Goal: Information Seeking & Learning: Learn about a topic

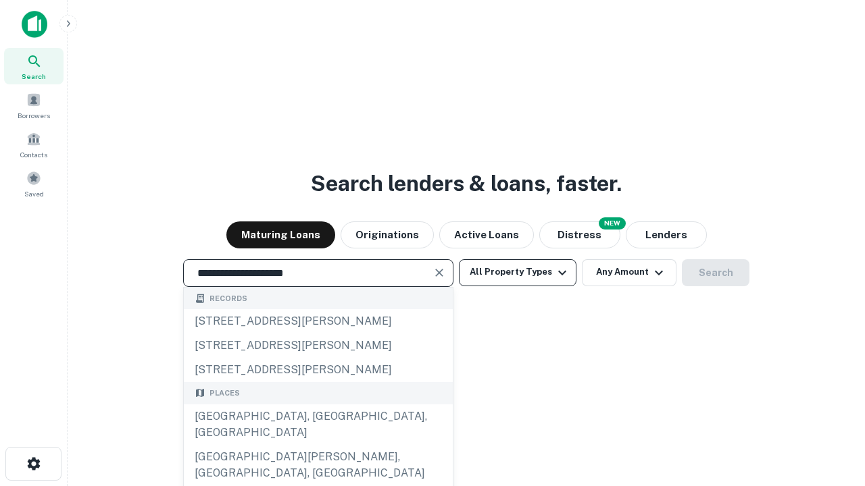
click at [318, 445] on div "[GEOGRAPHIC_DATA], [GEOGRAPHIC_DATA], [GEOGRAPHIC_DATA]" at bounding box center [318, 425] width 269 height 41
click at [517, 272] on button "All Property Types" at bounding box center [518, 272] width 118 height 27
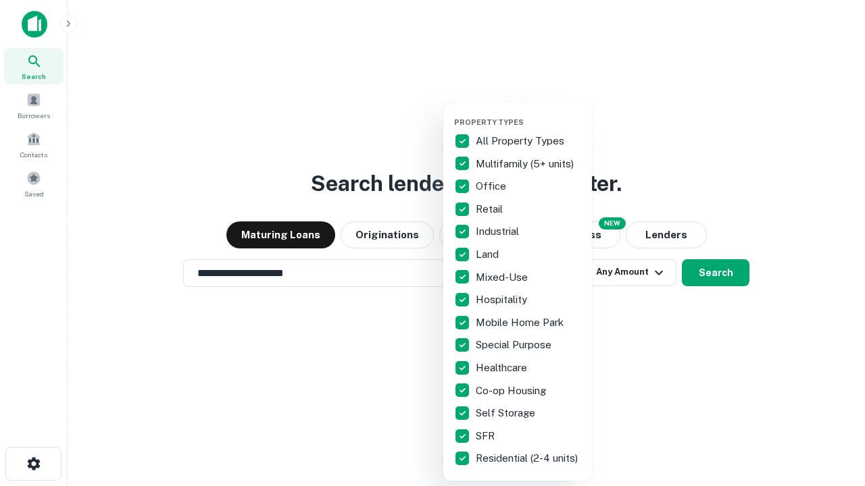
type input "**********"
click at [528, 113] on button "button" at bounding box center [528, 113] width 149 height 1
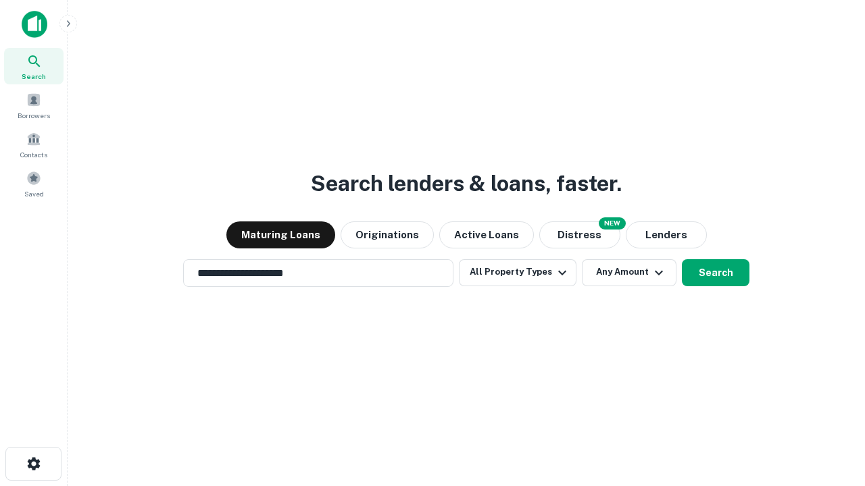
scroll to position [21, 0]
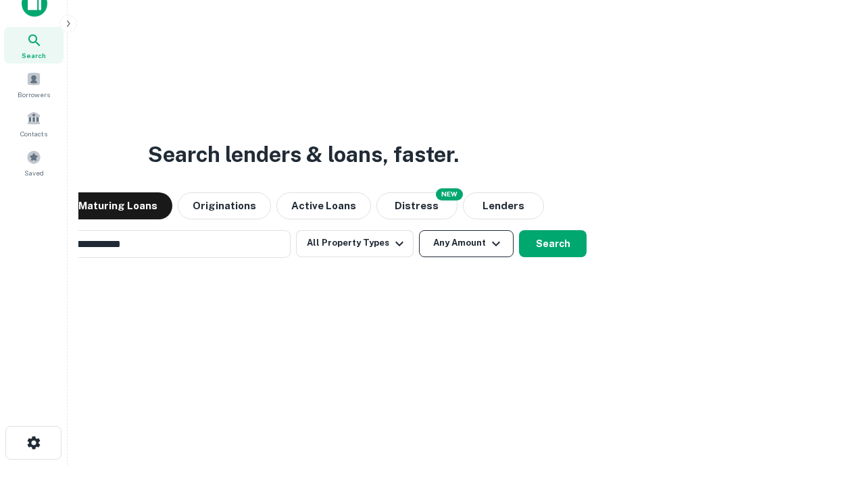
click at [419, 230] on button "Any Amount" at bounding box center [466, 243] width 95 height 27
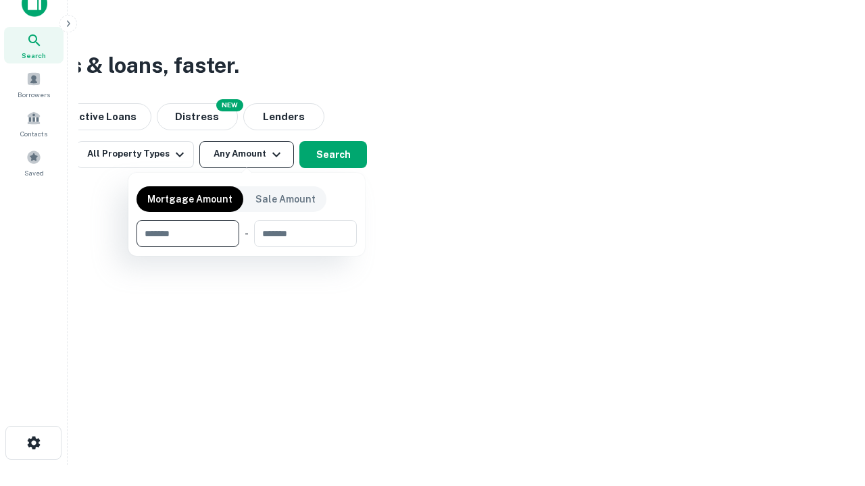
scroll to position [22, 0]
type input "*******"
click at [247, 247] on button "button" at bounding box center [246, 247] width 220 height 1
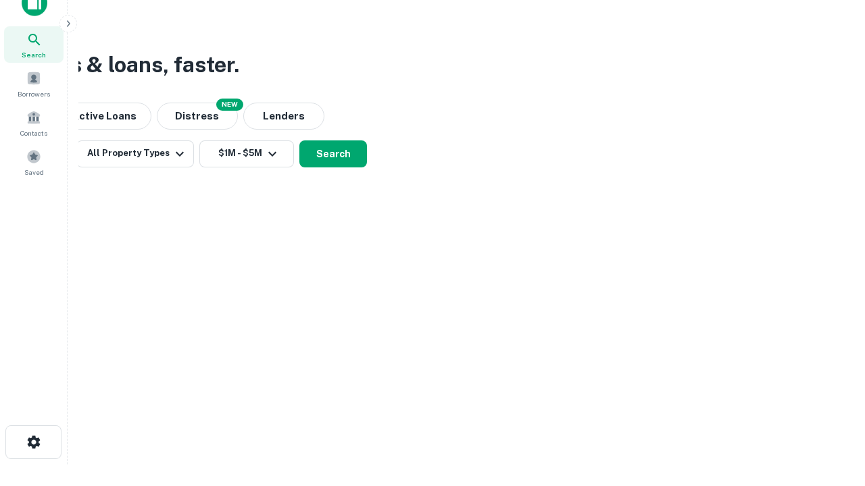
scroll to position [21, 0]
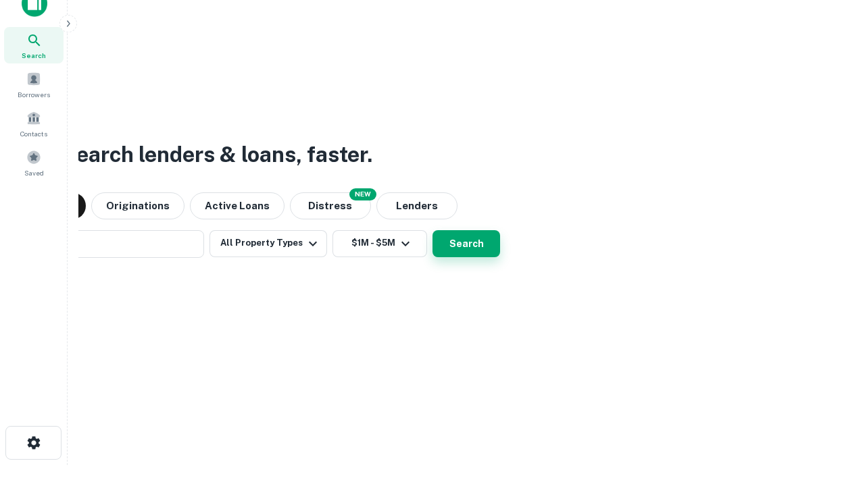
click at [432, 230] on button "Search" at bounding box center [466, 243] width 68 height 27
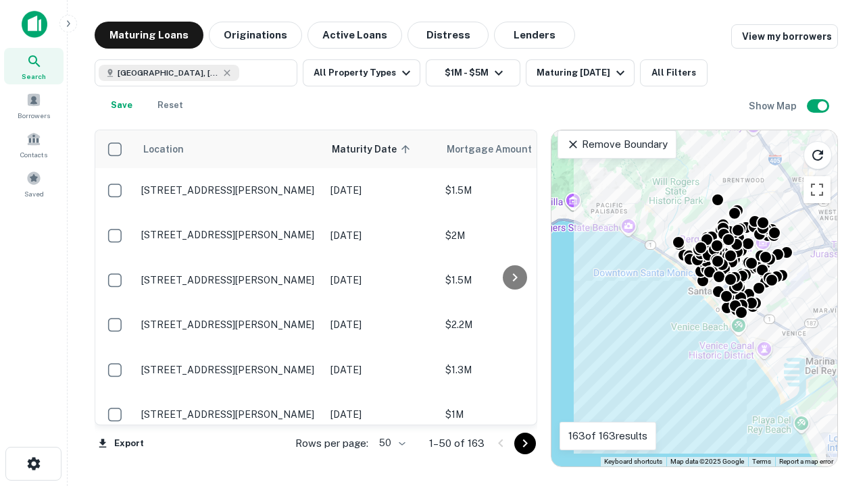
click at [390, 443] on body "Search Borrowers Contacts Saved Maturing Loans Originations Active Loans Distre…" at bounding box center [432, 243] width 865 height 486
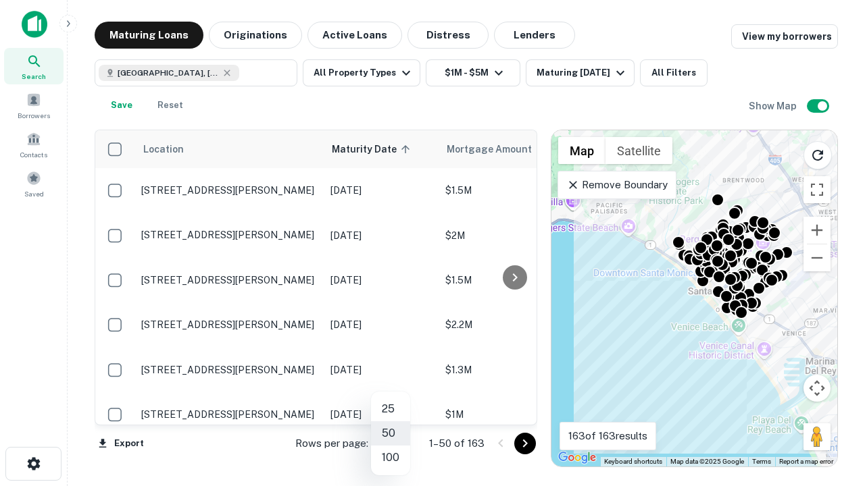
click at [390, 409] on li "25" at bounding box center [390, 409] width 39 height 24
